Goal: Task Accomplishment & Management: Complete application form

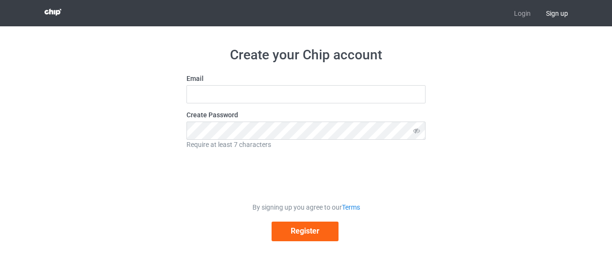
click at [561, 12] on span "Sign up" at bounding box center [556, 13] width 37 height 26
click at [517, 15] on link "Login" at bounding box center [522, 13] width 32 height 26
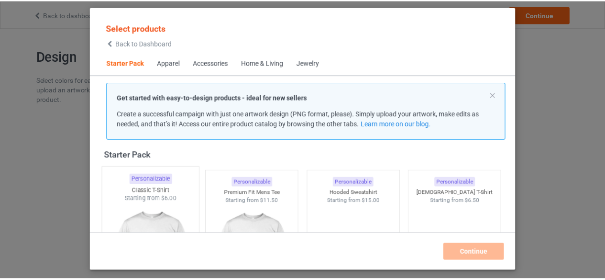
scroll to position [60, 0]
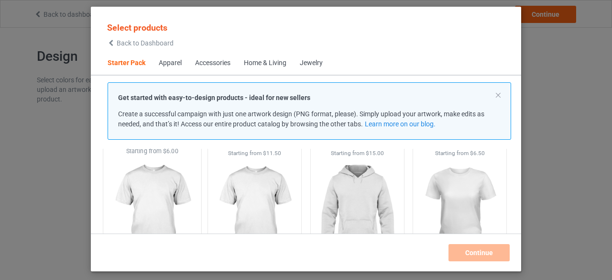
click at [173, 201] on img at bounding box center [152, 211] width 90 height 112
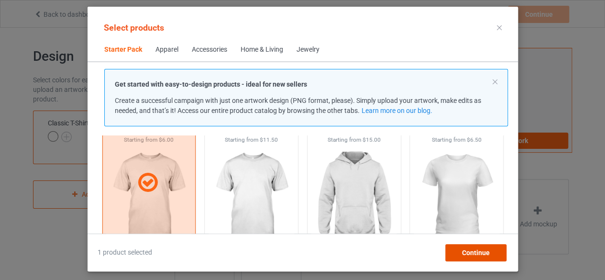
click at [485, 254] on span "Continue" at bounding box center [476, 253] width 28 height 8
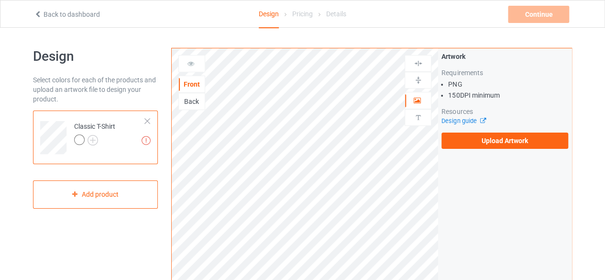
scroll to position [48, 0]
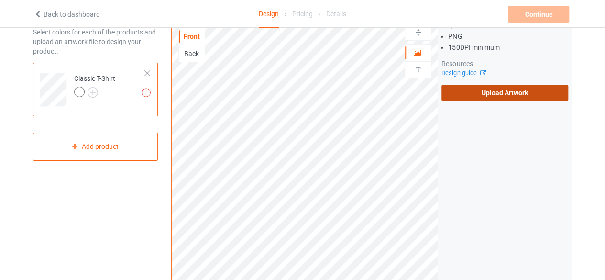
click at [537, 93] on label "Upload Artwork" at bounding box center [504, 93] width 127 height 16
click at [0, 0] on input "Upload Artwork" at bounding box center [0, 0] width 0 height 0
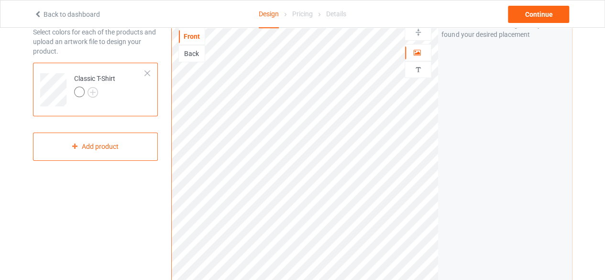
click at [81, 89] on div at bounding box center [79, 92] width 11 height 11
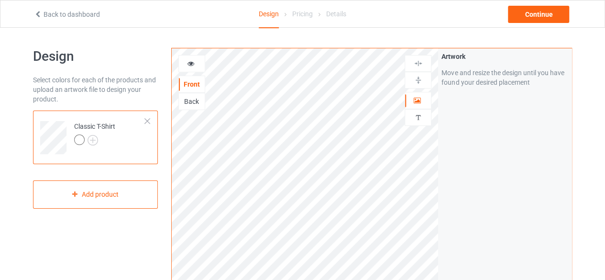
click at [191, 60] on icon at bounding box center [191, 62] width 8 height 7
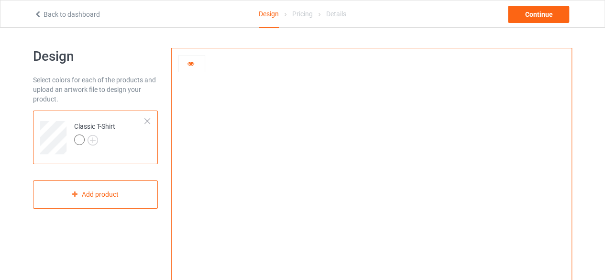
click at [388, 215] on img at bounding box center [371, 215] width 266 height 0
drag, startPoint x: 378, startPoint y: 139, endPoint x: 365, endPoint y: 138, distance: 12.9
click at [378, 215] on img at bounding box center [371, 215] width 266 height 0
click at [192, 60] on icon at bounding box center [191, 62] width 8 height 7
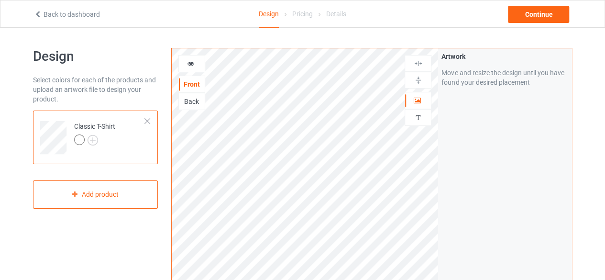
click at [190, 66] on icon at bounding box center [191, 62] width 8 height 7
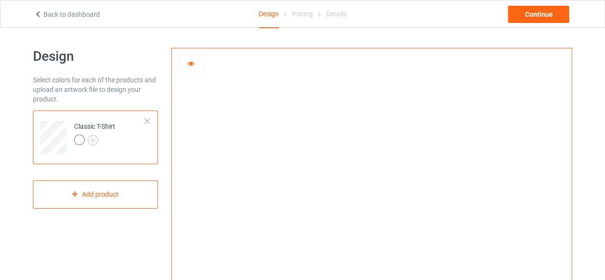
click at [373, 215] on img at bounding box center [371, 215] width 266 height 0
click at [370, 215] on img at bounding box center [371, 215] width 266 height 0
drag, startPoint x: 369, startPoint y: 128, endPoint x: 359, endPoint y: 132, distance: 10.9
click at [369, 215] on img at bounding box center [371, 215] width 266 height 0
click at [187, 62] on icon at bounding box center [191, 62] width 8 height 7
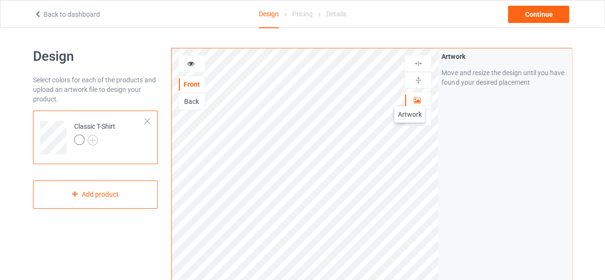
click at [409, 97] on div at bounding box center [418, 101] width 26 height 10
click at [196, 60] on div at bounding box center [192, 64] width 26 height 10
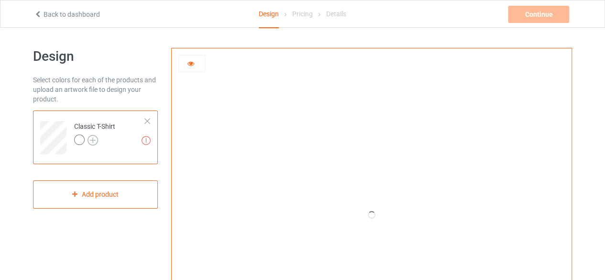
click at [92, 137] on img at bounding box center [93, 140] width 11 height 11
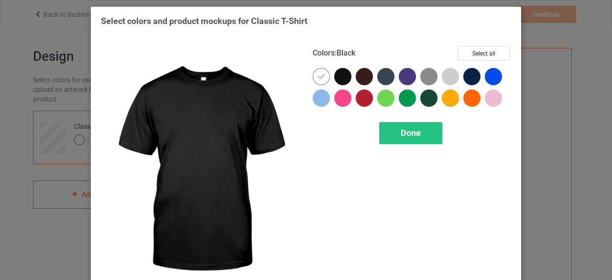
click at [336, 74] on div at bounding box center [342, 76] width 17 height 17
click at [339, 73] on icon at bounding box center [343, 76] width 9 height 9
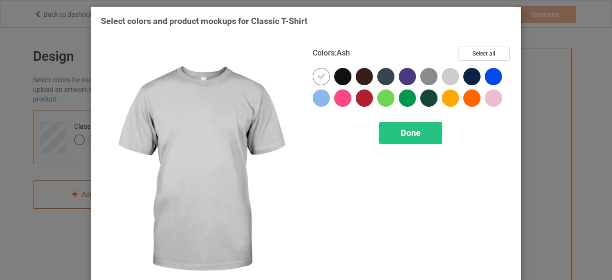
click at [448, 76] on div at bounding box center [450, 76] width 17 height 17
click at [446, 76] on icon at bounding box center [450, 76] width 9 height 9
click at [450, 71] on div at bounding box center [450, 76] width 17 height 17
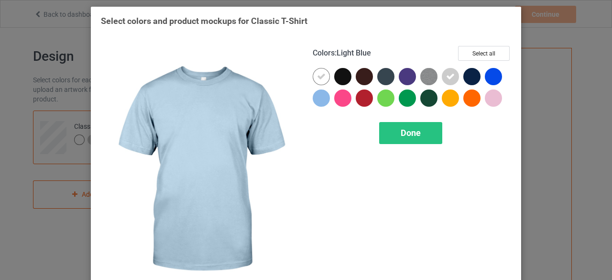
click at [215, 125] on img at bounding box center [200, 170] width 198 height 248
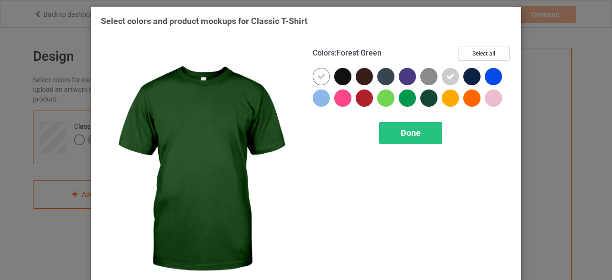
click at [419, 138] on div "Done" at bounding box center [410, 133] width 63 height 22
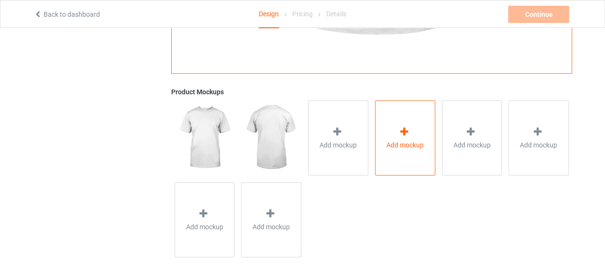
scroll to position [315, 0]
click at [264, 137] on img at bounding box center [271, 137] width 60 height 75
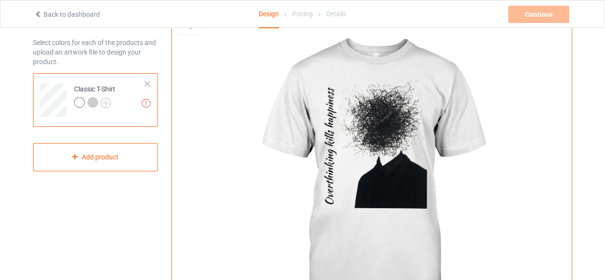
scroll to position [0, 0]
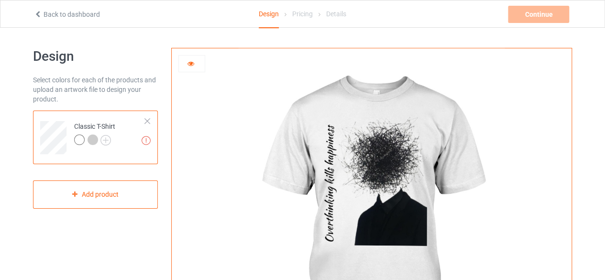
click at [200, 65] on div at bounding box center [192, 64] width 26 height 10
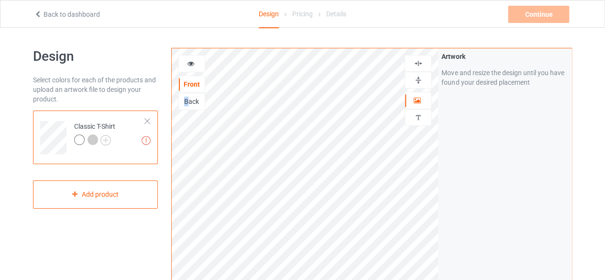
click at [186, 99] on div "Back" at bounding box center [192, 102] width 26 height 10
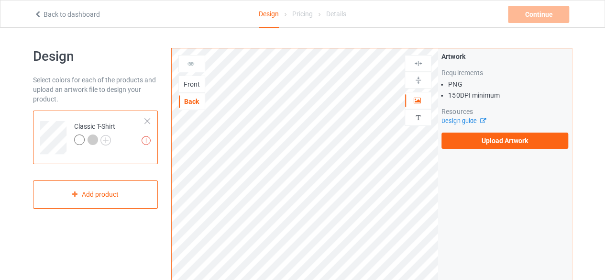
click at [188, 83] on div "Front" at bounding box center [192, 84] width 26 height 10
click at [201, 102] on div "Back" at bounding box center [192, 102] width 26 height 10
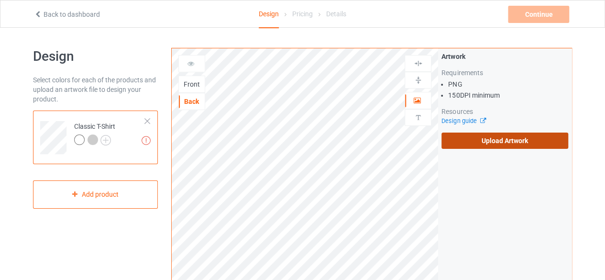
click at [482, 135] on label "Upload Artwork" at bounding box center [504, 140] width 127 height 16
click at [0, 0] on input "Upload Artwork" at bounding box center [0, 0] width 0 height 0
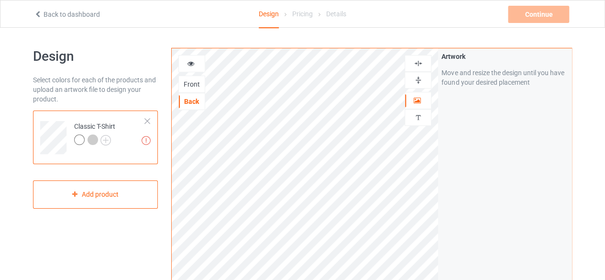
click at [192, 82] on div "Front" at bounding box center [192, 84] width 26 height 10
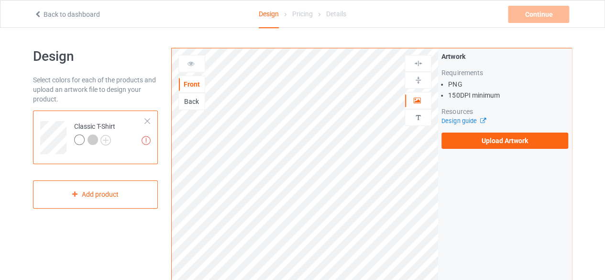
click at [192, 62] on icon at bounding box center [191, 62] width 8 height 7
click at [190, 61] on icon at bounding box center [191, 62] width 8 height 7
click at [188, 64] on icon at bounding box center [191, 62] width 8 height 7
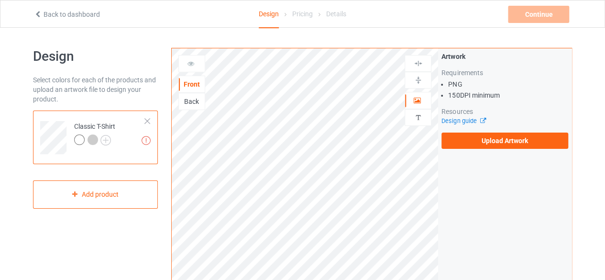
click at [188, 63] on icon at bounding box center [191, 62] width 8 height 7
click at [189, 97] on div "Back" at bounding box center [192, 102] width 26 height 10
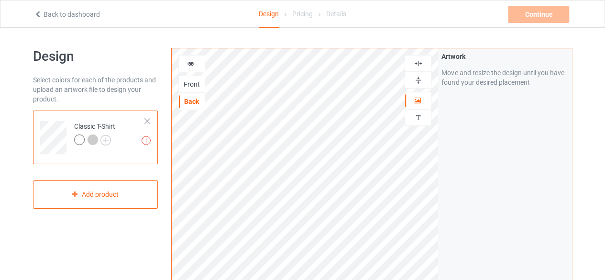
click at [187, 58] on div at bounding box center [191, 63] width 27 height 17
click at [189, 59] on icon at bounding box center [191, 62] width 8 height 7
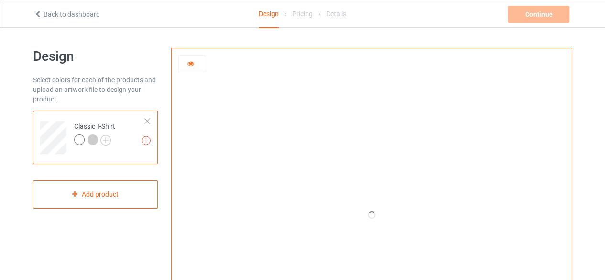
click at [189, 59] on icon at bounding box center [191, 62] width 8 height 7
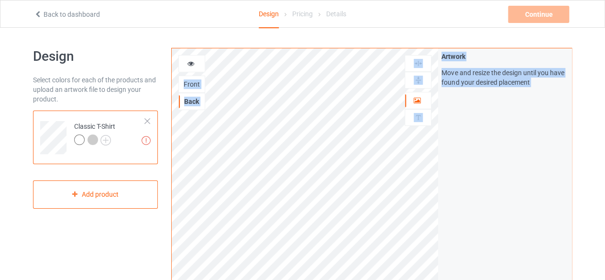
click at [182, 89] on div "Front" at bounding box center [191, 84] width 27 height 17
click at [189, 99] on div "Back" at bounding box center [192, 102] width 26 height 10
click at [186, 79] on div "Front" at bounding box center [192, 84] width 26 height 10
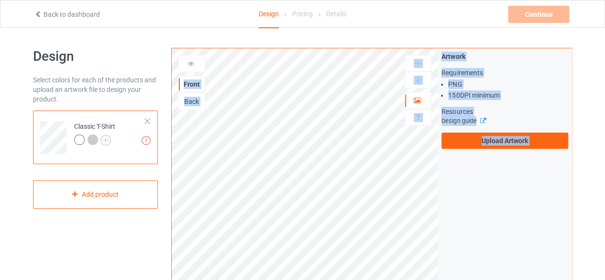
click at [185, 64] on div at bounding box center [192, 64] width 26 height 10
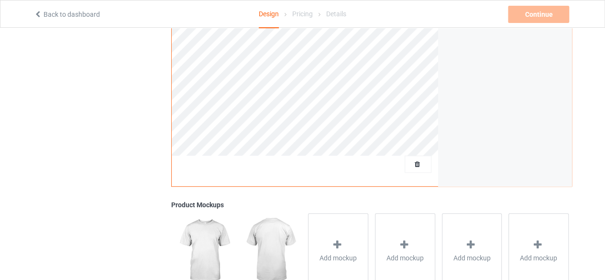
scroll to position [239, 0]
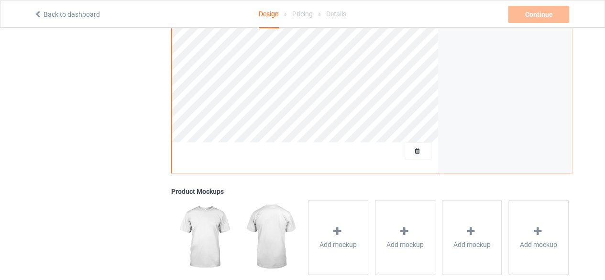
click at [271, 236] on img at bounding box center [271, 236] width 60 height 75
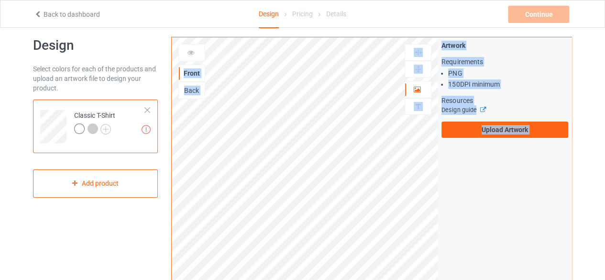
scroll to position [0, 0]
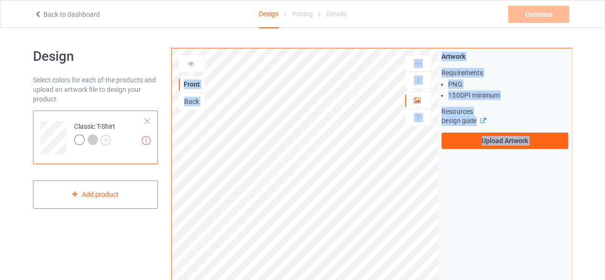
click at [188, 64] on icon at bounding box center [191, 62] width 8 height 7
click at [478, 79] on li "PNG" at bounding box center [508, 84] width 120 height 10
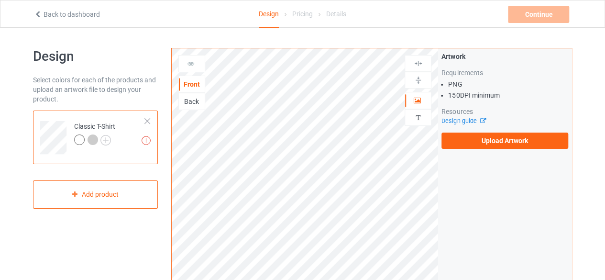
click at [479, 80] on li "PNG" at bounding box center [508, 84] width 120 height 10
click at [195, 60] on div at bounding box center [192, 64] width 26 height 10
click at [192, 100] on div "Back" at bounding box center [192, 102] width 26 height 10
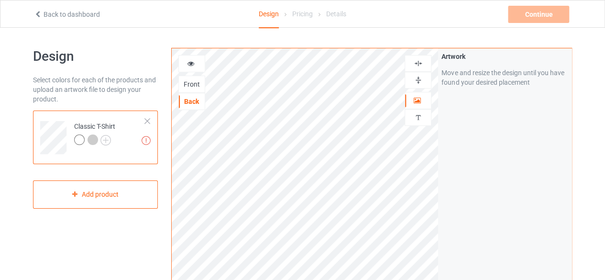
click at [194, 66] on div at bounding box center [192, 64] width 26 height 10
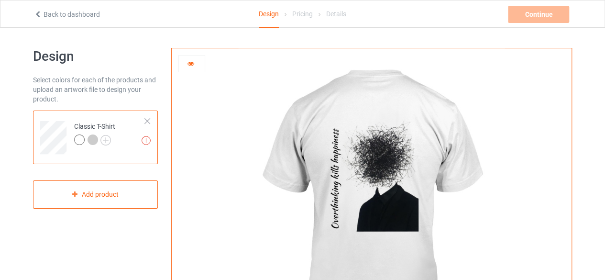
click at [187, 67] on div at bounding box center [192, 64] width 26 height 10
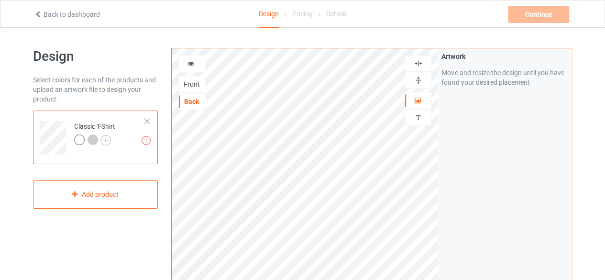
click at [189, 83] on div "Front" at bounding box center [192, 84] width 26 height 10
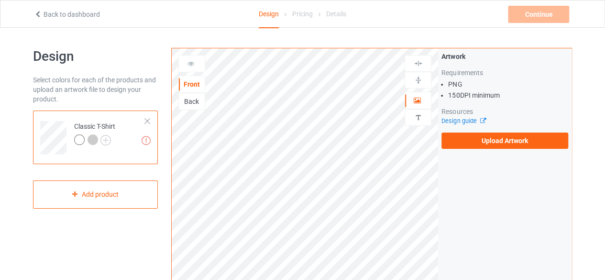
click at [195, 99] on div "Back" at bounding box center [192, 102] width 26 height 10
drag, startPoint x: 190, startPoint y: 85, endPoint x: 197, endPoint y: 84, distance: 6.8
click at [190, 85] on div "Front" at bounding box center [192, 84] width 26 height 10
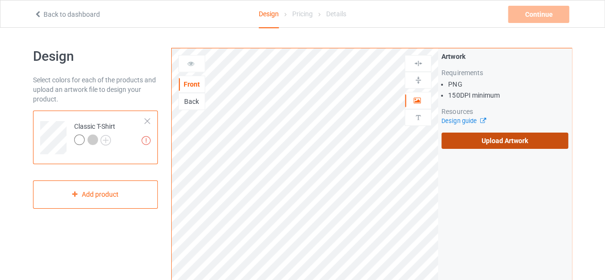
click at [457, 141] on label "Upload Artwork" at bounding box center [504, 140] width 127 height 16
click at [0, 0] on input "Upload Artwork" at bounding box center [0, 0] width 0 height 0
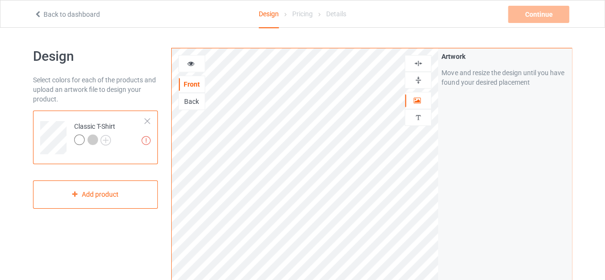
click at [182, 58] on div at bounding box center [191, 63] width 27 height 17
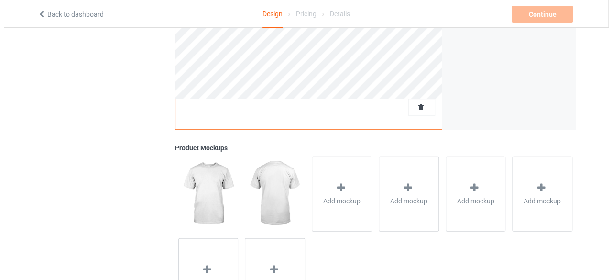
scroll to position [287, 0]
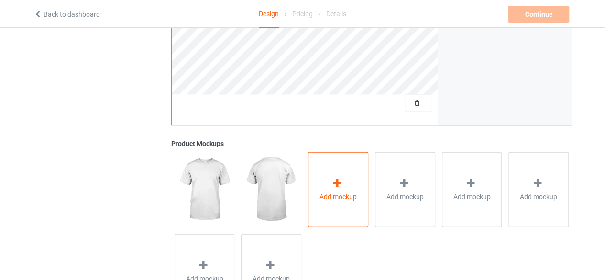
click at [311, 188] on div "Add mockup" at bounding box center [338, 189] width 60 height 75
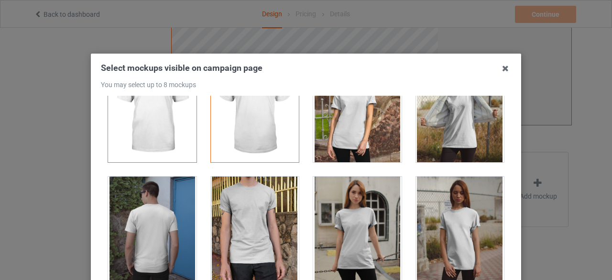
scroll to position [0, 0]
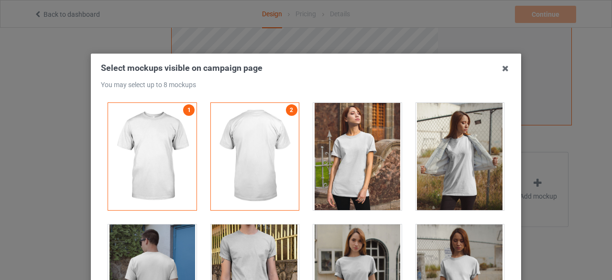
click at [340, 146] on div at bounding box center [357, 156] width 88 height 107
click at [359, 160] on div at bounding box center [357, 156] width 88 height 107
click at [355, 160] on div at bounding box center [357, 156] width 88 height 107
click at [439, 137] on div at bounding box center [460, 156] width 88 height 107
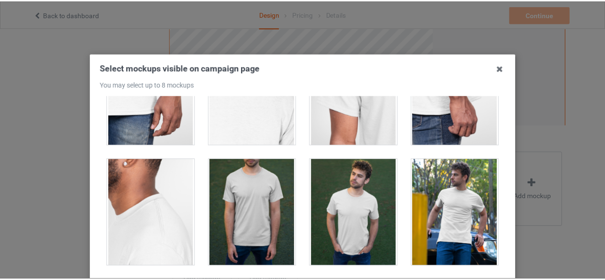
scroll to position [717, 0]
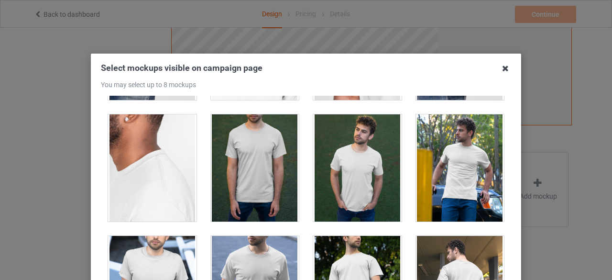
click at [498, 72] on icon at bounding box center [505, 68] width 15 height 15
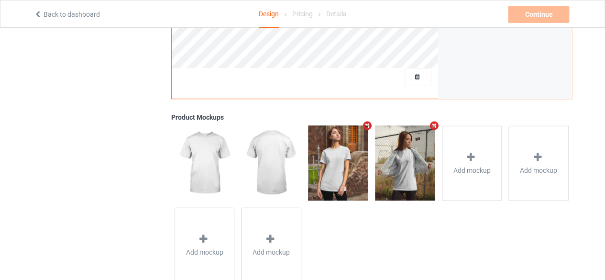
scroll to position [339, 0]
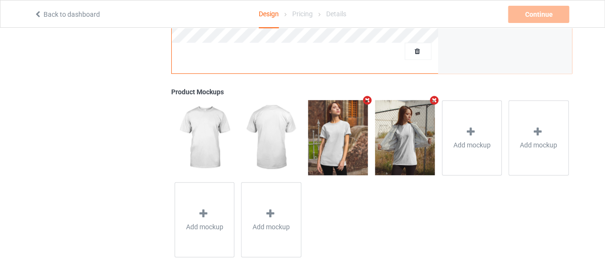
click at [340, 149] on img at bounding box center [338, 137] width 60 height 75
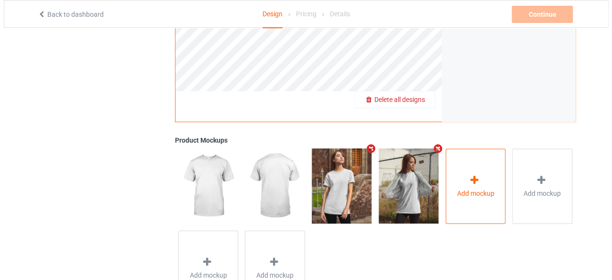
scroll to position [291, 0]
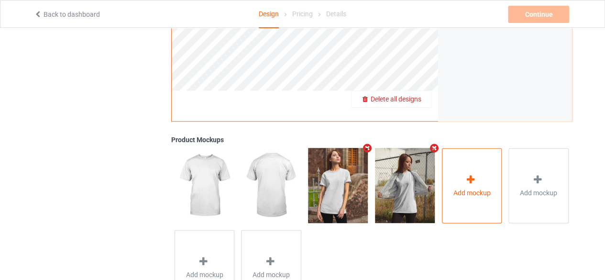
click at [474, 182] on icon at bounding box center [471, 179] width 12 height 10
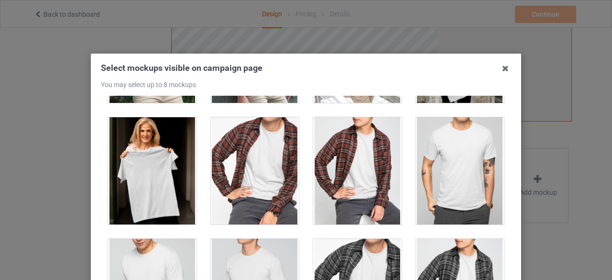
scroll to position [2680, 0]
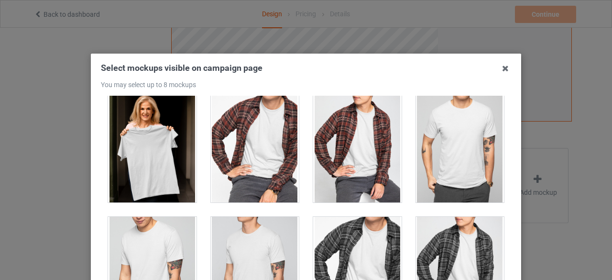
click at [461, 150] on div at bounding box center [460, 148] width 88 height 107
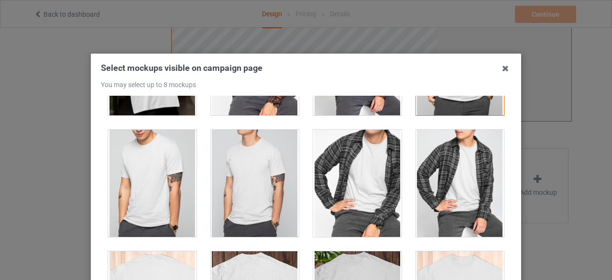
scroll to position [2776, 0]
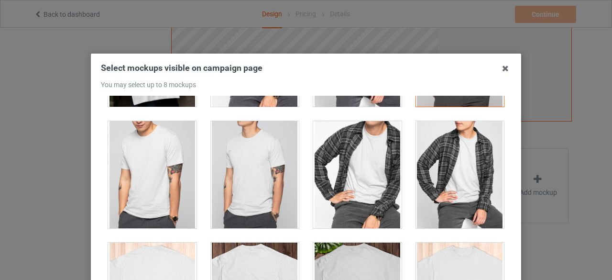
click at [237, 146] on div at bounding box center [255, 174] width 88 height 107
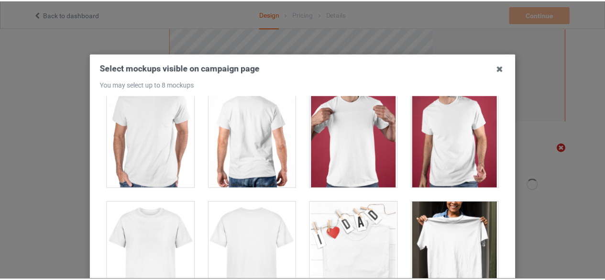
scroll to position [4262, 0]
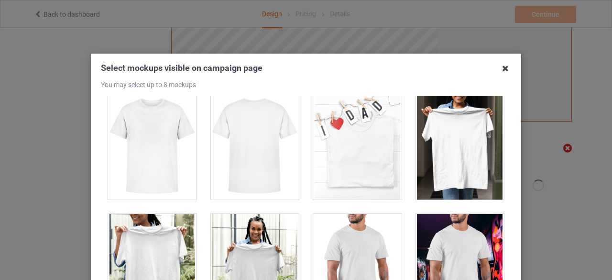
click at [502, 69] on icon at bounding box center [505, 68] width 15 height 15
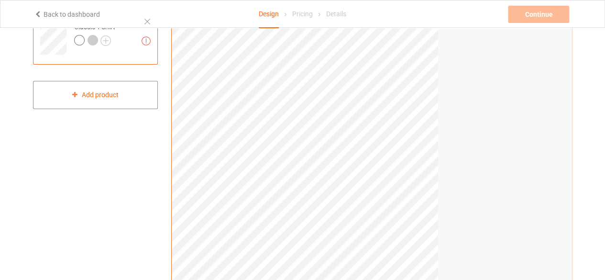
scroll to position [99, 0]
click at [524, 16] on div "Continue Artwork resolution lower than 150 DPI may result in bad print" at bounding box center [539, 14] width 63 height 17
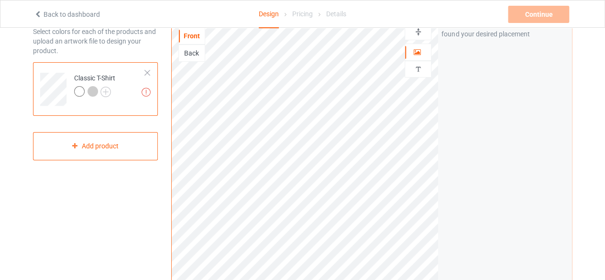
scroll to position [0, 0]
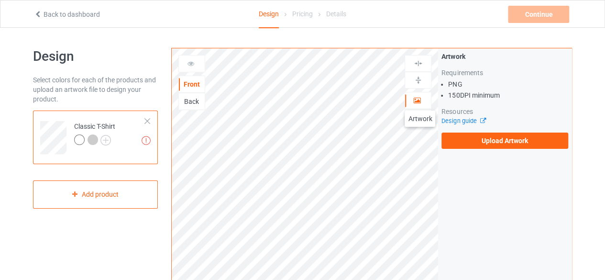
click at [420, 101] on icon at bounding box center [417, 99] width 8 height 7
click at [416, 98] on icon at bounding box center [417, 99] width 8 height 7
click at [417, 97] on icon at bounding box center [417, 99] width 8 height 7
click at [417, 98] on icon at bounding box center [417, 99] width 8 height 7
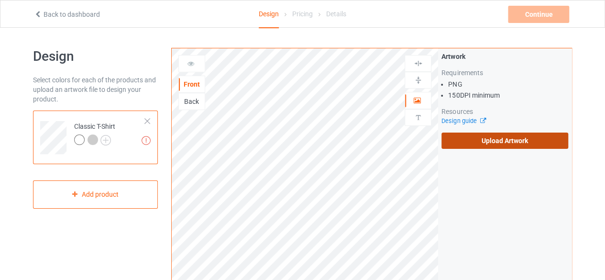
click at [485, 144] on label "Upload Artwork" at bounding box center [504, 140] width 127 height 16
click at [0, 0] on input "Upload Artwork" at bounding box center [0, 0] width 0 height 0
click at [465, 140] on label "Upload Artwork" at bounding box center [504, 140] width 127 height 16
click at [0, 0] on input "Upload Artwork" at bounding box center [0, 0] width 0 height 0
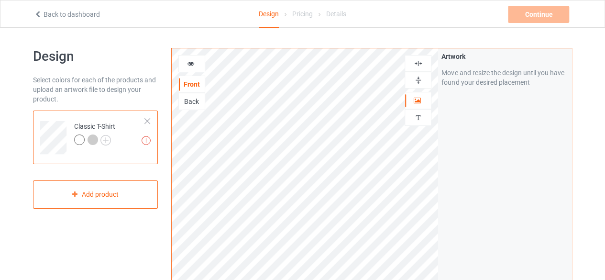
click at [194, 64] on icon at bounding box center [191, 62] width 8 height 7
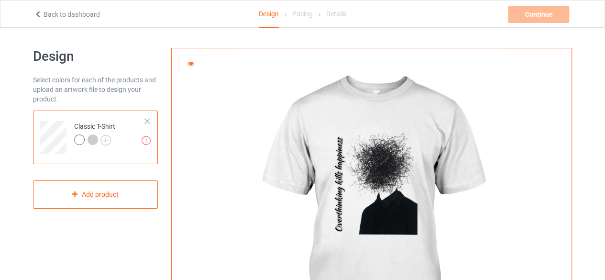
click at [187, 63] on icon at bounding box center [191, 62] width 8 height 7
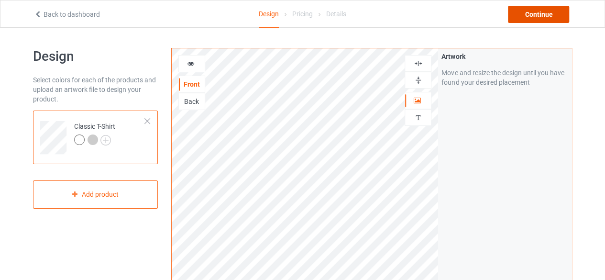
click at [525, 17] on div "Continue" at bounding box center [538, 14] width 61 height 17
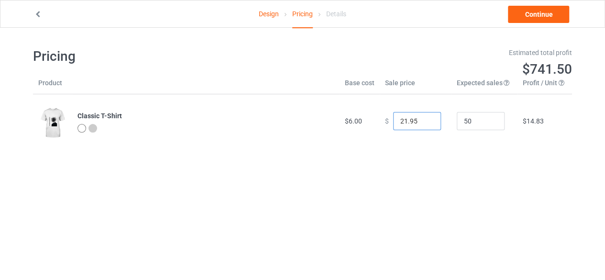
click at [425, 122] on input "21.95" at bounding box center [417, 121] width 48 height 18
click at [426, 122] on input "20.95" at bounding box center [417, 121] width 48 height 18
click at [427, 122] on input "19.95" at bounding box center [417, 121] width 48 height 18
click at [424, 123] on input "18.95" at bounding box center [417, 121] width 48 height 18
click at [424, 123] on input "17.95" at bounding box center [417, 121] width 48 height 18
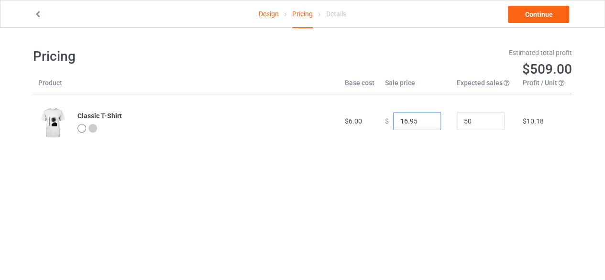
click at [424, 123] on input "16.95" at bounding box center [417, 121] width 48 height 18
click at [424, 123] on input "15.95" at bounding box center [417, 121] width 48 height 18
click at [424, 123] on input "14.95" at bounding box center [417, 121] width 48 height 18
type input "13.95"
click at [425, 123] on input "13.95" at bounding box center [417, 121] width 48 height 18
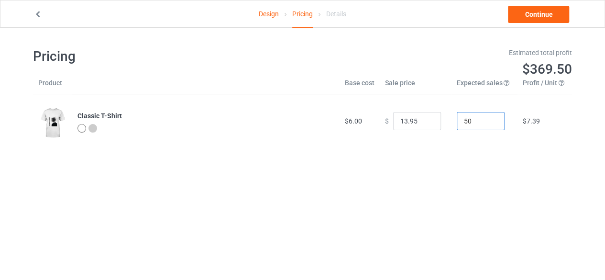
click at [470, 118] on input "50" at bounding box center [481, 121] width 48 height 18
click at [489, 117] on input "51" at bounding box center [481, 121] width 48 height 18
click at [488, 117] on input "54" at bounding box center [481, 121] width 48 height 18
click at [488, 117] on input "55" at bounding box center [481, 121] width 48 height 18
click at [488, 117] on input "80" at bounding box center [481, 121] width 48 height 18
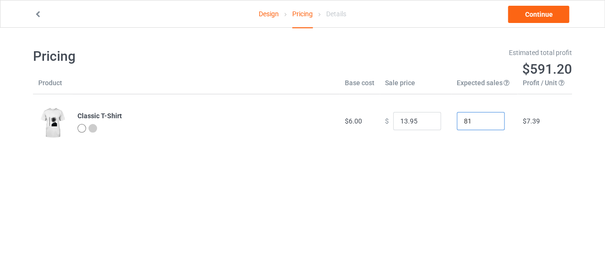
click at [488, 117] on input "81" at bounding box center [481, 121] width 48 height 18
click at [488, 117] on input "82" at bounding box center [481, 121] width 48 height 18
click at [488, 117] on input "93" at bounding box center [481, 121] width 48 height 18
click at [488, 117] on input "94" at bounding box center [481, 121] width 48 height 18
click at [488, 117] on input "95" at bounding box center [481, 121] width 48 height 18
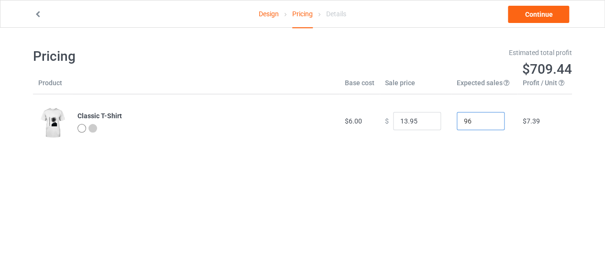
click at [488, 117] on input "96" at bounding box center [481, 121] width 48 height 18
click at [488, 117] on input "97" at bounding box center [481, 121] width 48 height 18
click at [488, 117] on input "98" at bounding box center [481, 121] width 48 height 18
click at [488, 117] on input "99" at bounding box center [481, 121] width 48 height 18
click at [488, 117] on input "100" at bounding box center [481, 121] width 48 height 18
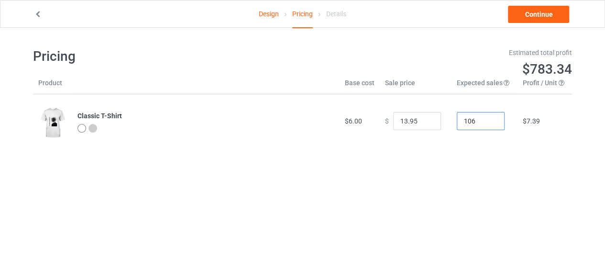
click at [488, 117] on input "106" at bounding box center [481, 121] width 48 height 18
click at [486, 126] on input "106" at bounding box center [481, 121] width 48 height 18
click at [486, 122] on input "105" at bounding box center [481, 121] width 48 height 18
click at [486, 122] on input "104" at bounding box center [481, 121] width 48 height 18
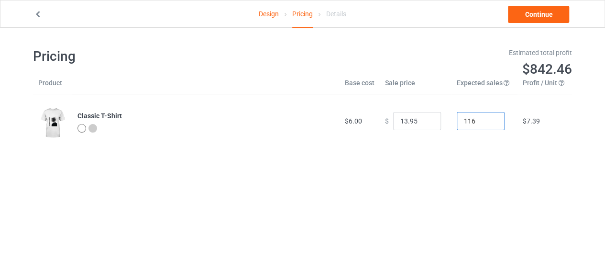
click at [487, 118] on input "116" at bounding box center [481, 121] width 48 height 18
click at [487, 118] on input "117" at bounding box center [481, 121] width 48 height 18
click at [487, 118] on input "118" at bounding box center [481, 121] width 48 height 18
click at [487, 118] on input "119" at bounding box center [481, 121] width 48 height 18
click at [487, 118] on input "120" at bounding box center [481, 121] width 48 height 18
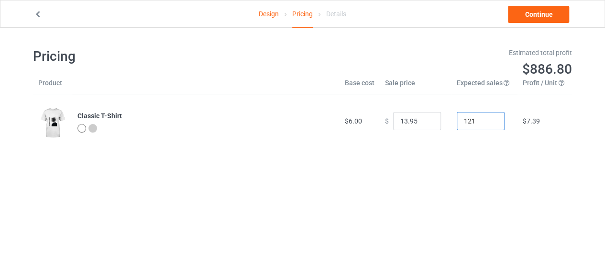
click at [488, 118] on input "121" at bounding box center [481, 121] width 48 height 18
click at [488, 118] on input "122" at bounding box center [481, 121] width 48 height 18
click at [488, 118] on input "123" at bounding box center [481, 121] width 48 height 18
click at [488, 118] on input "124" at bounding box center [481, 121] width 48 height 18
click at [488, 118] on input "125" at bounding box center [481, 121] width 48 height 18
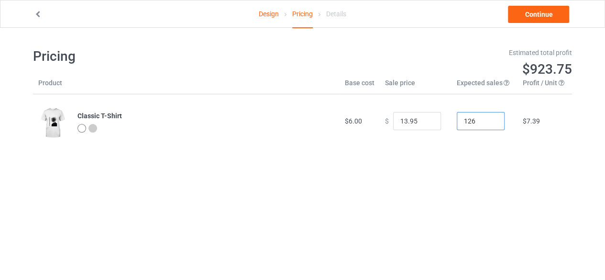
click at [488, 118] on input "126" at bounding box center [481, 121] width 48 height 18
click at [488, 118] on input "127" at bounding box center [481, 121] width 48 height 18
click at [488, 118] on input "128" at bounding box center [481, 121] width 48 height 18
click at [488, 118] on input "129" at bounding box center [481, 121] width 48 height 18
click at [488, 118] on input "130" at bounding box center [481, 121] width 48 height 18
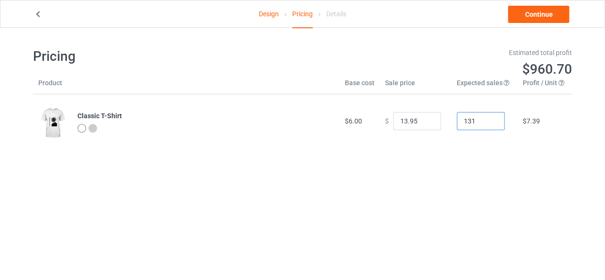
click at [488, 118] on input "131" at bounding box center [481, 121] width 48 height 18
click at [488, 118] on input "138" at bounding box center [481, 121] width 48 height 18
click at [487, 123] on input "137" at bounding box center [481, 121] width 48 height 18
type input "210"
click at [487, 119] on input "210" at bounding box center [481, 121] width 48 height 18
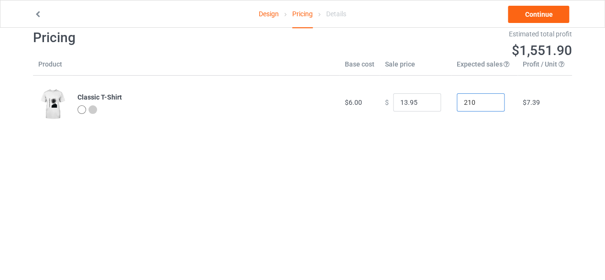
scroll to position [28, 0]
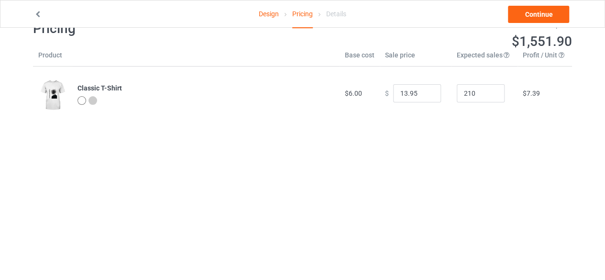
click at [94, 101] on div at bounding box center [92, 100] width 9 height 9
click at [553, 19] on link "Continue" at bounding box center [538, 14] width 61 height 17
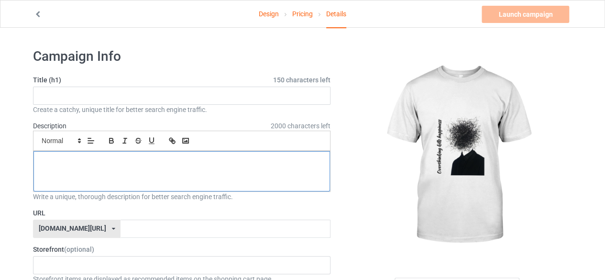
click at [148, 177] on div at bounding box center [181, 171] width 297 height 40
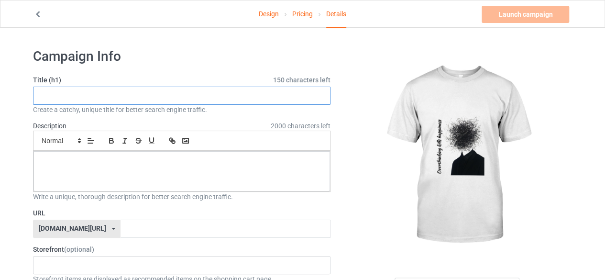
click at [160, 103] on input "text" at bounding box center [181, 96] width 297 height 18
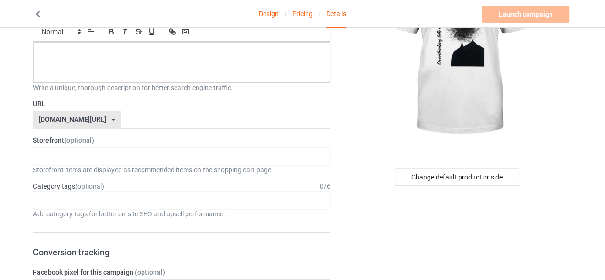
scroll to position [143, 0]
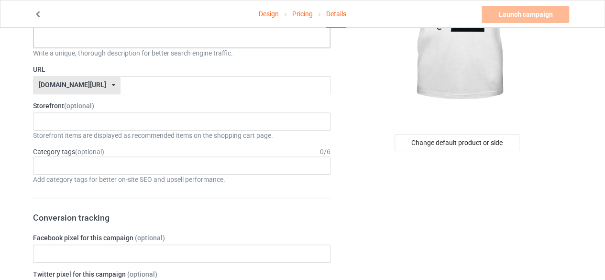
type input "o"
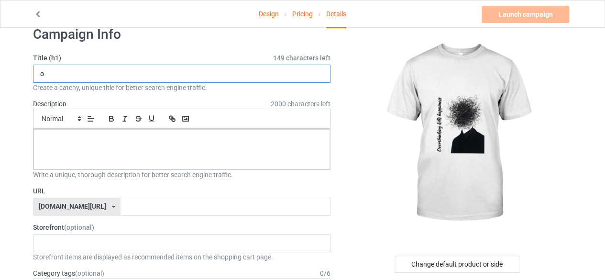
scroll to position [0, 0]
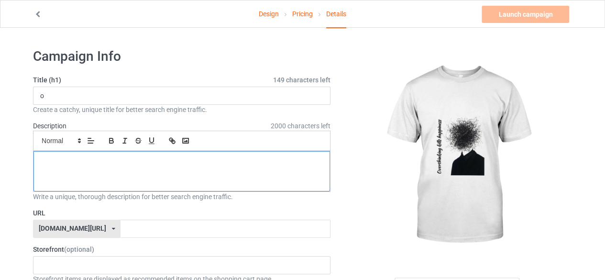
click at [143, 170] on div at bounding box center [181, 171] width 297 height 40
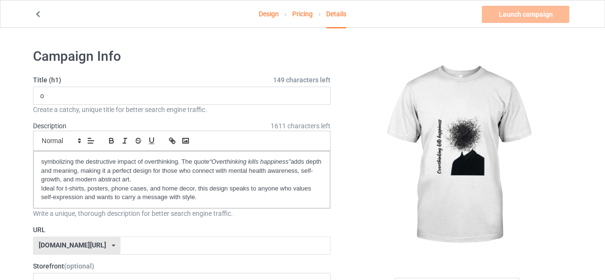
drag, startPoint x: 126, startPoint y: 105, endPoint x: 122, endPoint y: 99, distance: 7.7
click at [126, 105] on div "Create a catchy, unique title for better search engine traffic." at bounding box center [181, 110] width 297 height 10
click at [121, 96] on input "o" at bounding box center [181, 96] width 297 height 18
paste input "Overthinking Kills Happiness – Minimalist Dark Art Design"
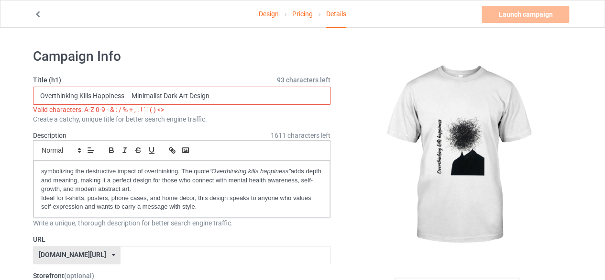
click at [131, 95] on input "Overthinking Kills Happiness – Minimalist Dark Art Design" at bounding box center [181, 96] width 297 height 18
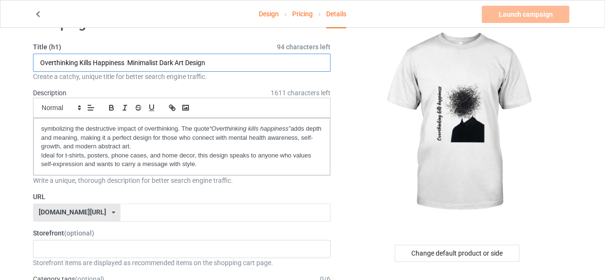
scroll to position [48, 0]
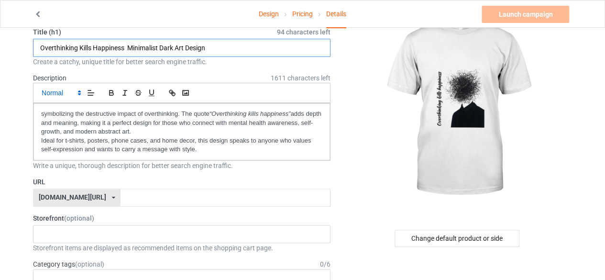
type input "Overthinking Kills Happiness Minimalist Dark Art Design"
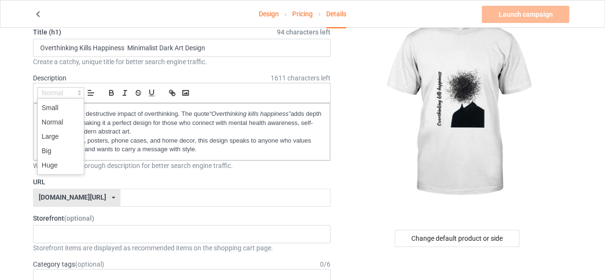
click at [48, 93] on span at bounding box center [60, 92] width 47 height 11
click at [51, 134] on span at bounding box center [61, 136] width 38 height 14
click at [54, 92] on span at bounding box center [60, 92] width 47 height 11
click at [53, 110] on span at bounding box center [61, 107] width 38 height 14
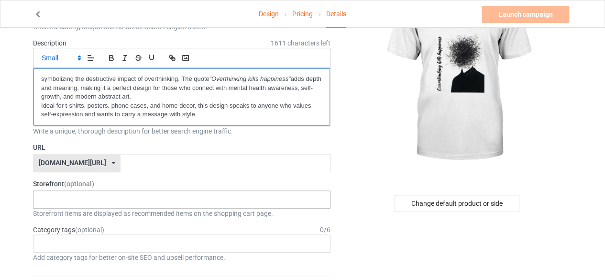
scroll to position [96, 0]
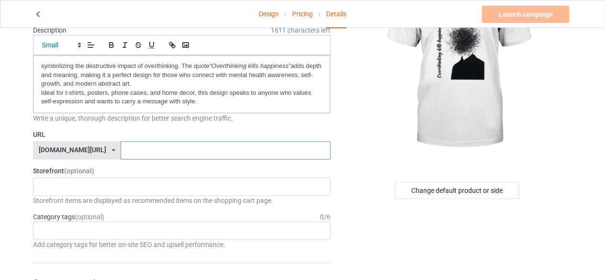
click at [121, 147] on input "text" at bounding box center [225, 150] width 209 height 18
click at [82, 150] on div "teechip.com/ teechip.com/ 587d0d41cee36fd012c64a69" at bounding box center [77, 150] width 88 height 18
click at [129, 155] on input "text" at bounding box center [225, 150] width 209 height 18
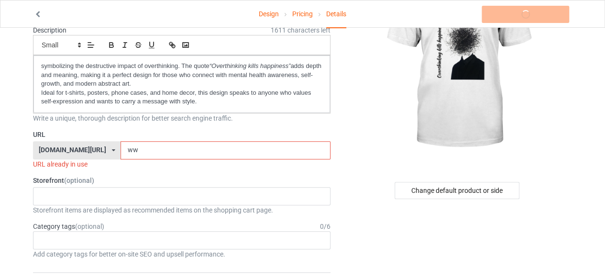
type input "w"
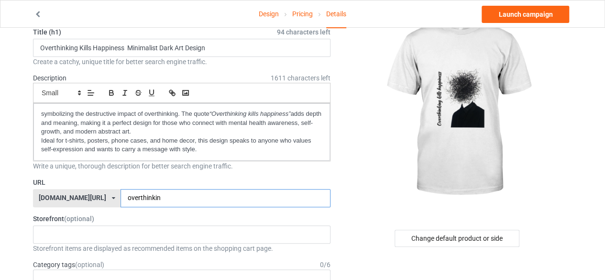
scroll to position [0, 0]
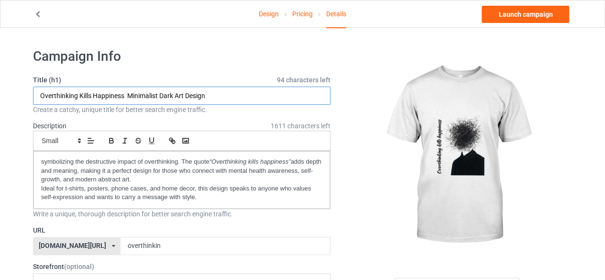
drag, startPoint x: 40, startPoint y: 96, endPoint x: 126, endPoint y: 97, distance: 85.6
click at [126, 97] on input "Overthinking Kills Happiness Minimalist Dark Art Design" at bounding box center [181, 96] width 297 height 18
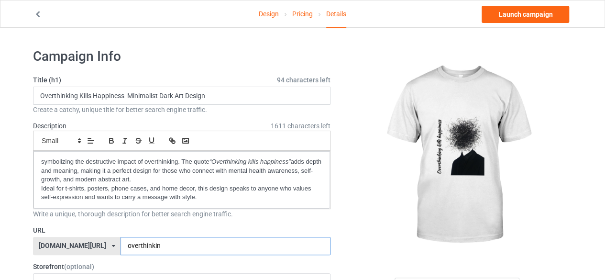
click at [143, 244] on input "overthinkin" at bounding box center [225, 246] width 209 height 18
type input "o"
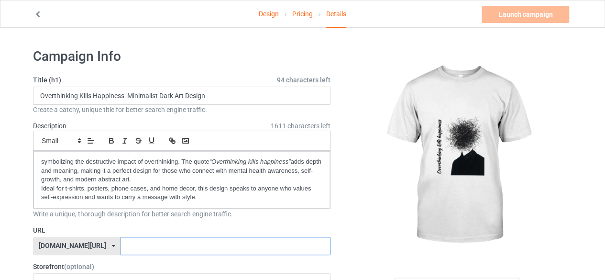
paste input "Overthinking Kills Happiness"
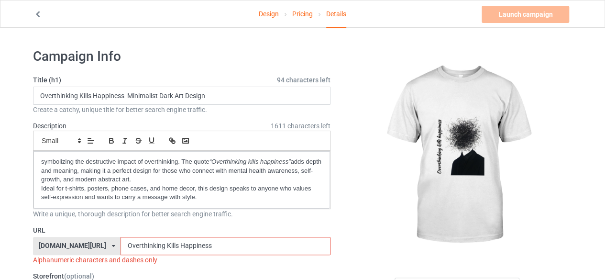
click at [121, 246] on input "Overthinking Kills Happiness" at bounding box center [225, 246] width 209 height 18
click at [141, 245] on input "overthinking Kills Happiness" at bounding box center [225, 246] width 209 height 18
click at [157, 244] on input "overthinking kills Happiness" at bounding box center [225, 246] width 209 height 18
click at [151, 244] on input "overthinking kills happiness" at bounding box center [225, 246] width 209 height 18
click at [137, 243] on input "overthinking killshappiness" at bounding box center [225, 246] width 209 height 18
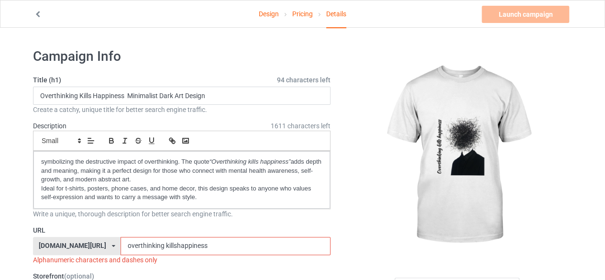
click at [139, 244] on input "overthinking killshappiness" at bounding box center [225, 246] width 209 height 18
click at [178, 245] on input "overthinkin killshappiness" at bounding box center [225, 246] width 209 height 18
type input "overthinkin"
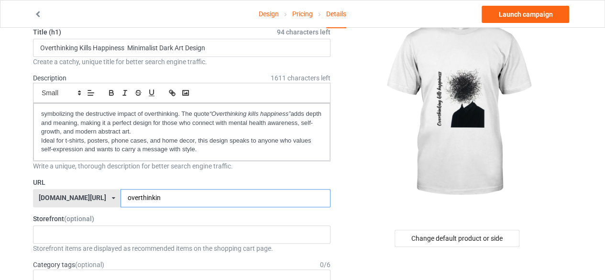
scroll to position [96, 0]
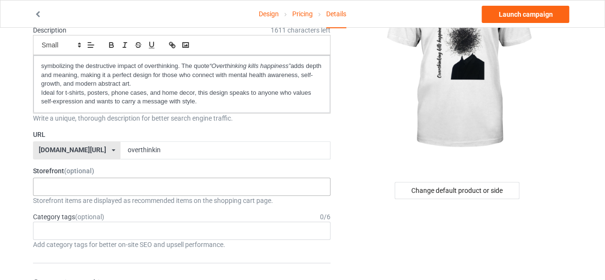
click at [151, 182] on div "No result found" at bounding box center [181, 186] width 297 height 18
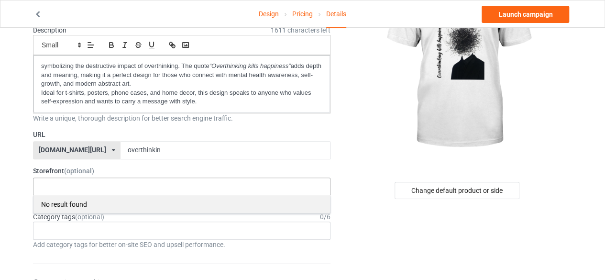
click at [150, 198] on div "No result found" at bounding box center [181, 204] width 297 height 18
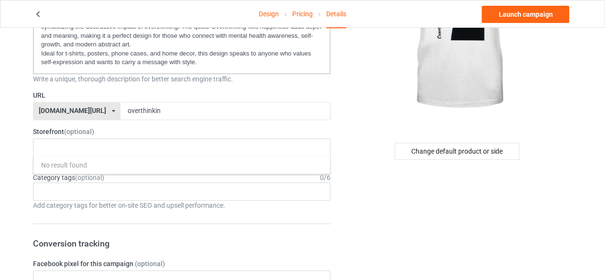
scroll to position [191, 0]
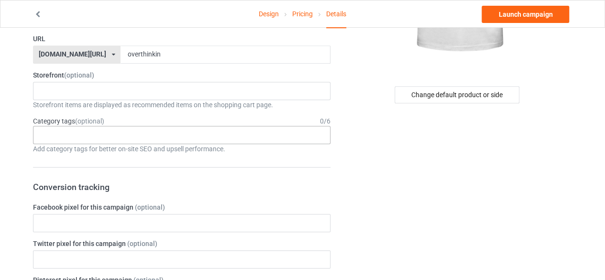
click at [195, 140] on div "Age > 1-19 > 1 Age > 1-12 Months > 1 Month Age > 1-12 Months Age > 1-19 Age > 1…" at bounding box center [181, 135] width 297 height 18
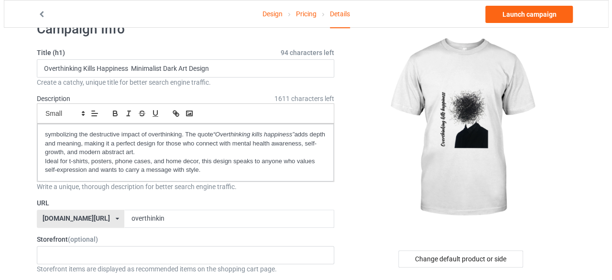
scroll to position [0, 0]
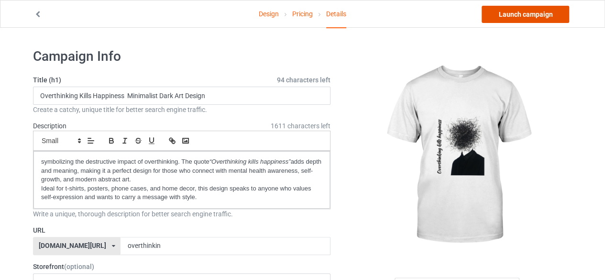
click at [525, 17] on link "Launch campaign" at bounding box center [526, 14] width 88 height 17
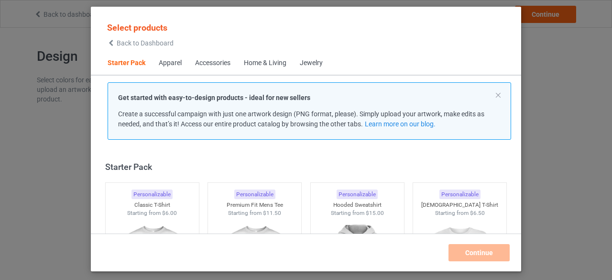
click at [561, 156] on div "Select products Back to Dashboard Starter Pack Apparel Accessories Home & Livin…" at bounding box center [306, 140] width 612 height 280
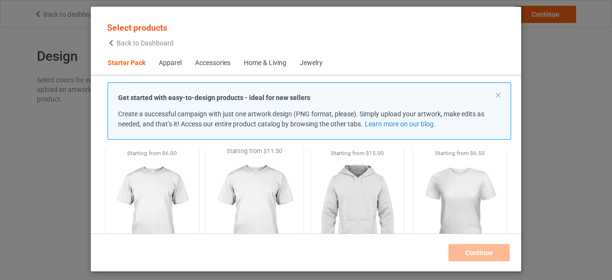
scroll to position [48, 0]
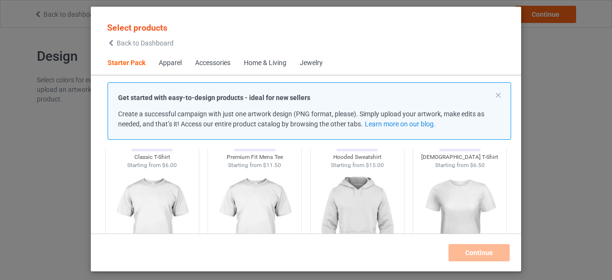
click at [555, 182] on div "Select products Back to Dashboard Starter Pack Apparel Accessories Home & Livin…" at bounding box center [306, 140] width 612 height 280
click at [537, 118] on div "Select products Back to Dashboard Starter Pack Apparel Accessories Home & Livin…" at bounding box center [306, 140] width 612 height 280
click at [498, 94] on button at bounding box center [498, 95] width 5 height 5
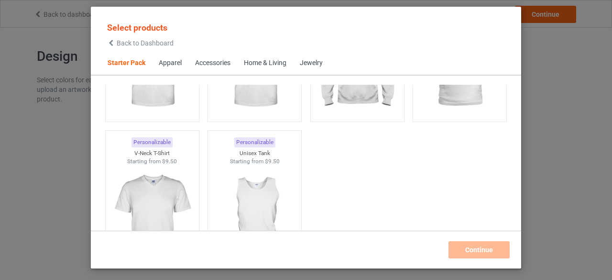
scroll to position [191, 0]
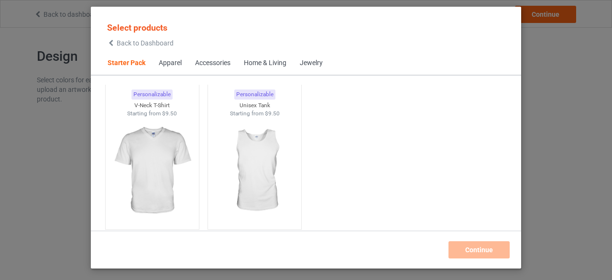
click at [147, 39] on span "Back to Dashboard" at bounding box center [145, 43] width 57 height 8
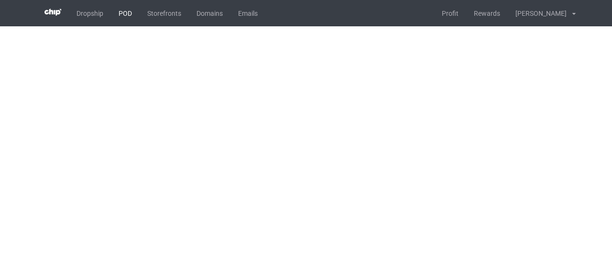
click at [126, 14] on link "POD" at bounding box center [125, 13] width 29 height 26
